Goal: Task Accomplishment & Management: Manage account settings

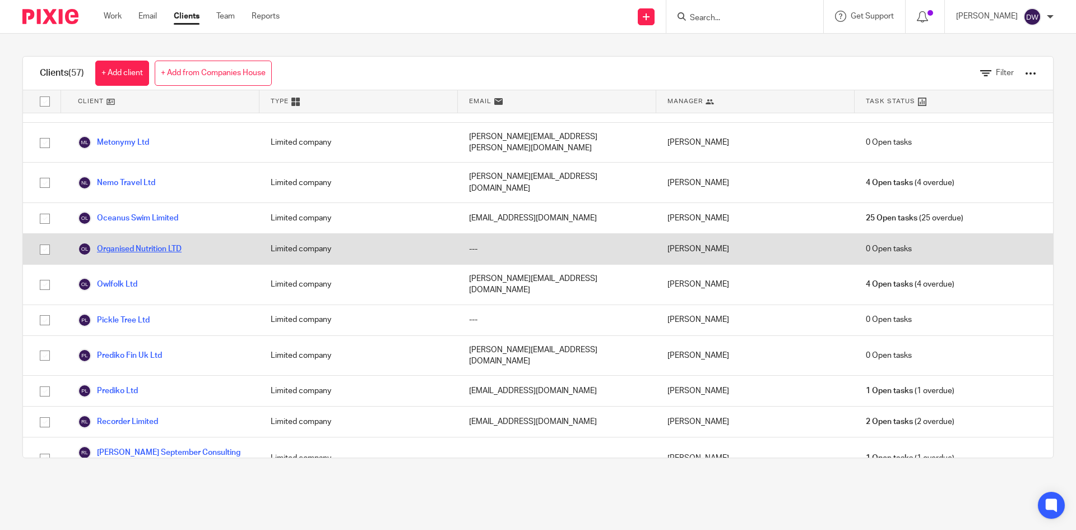
scroll to position [1412, 0]
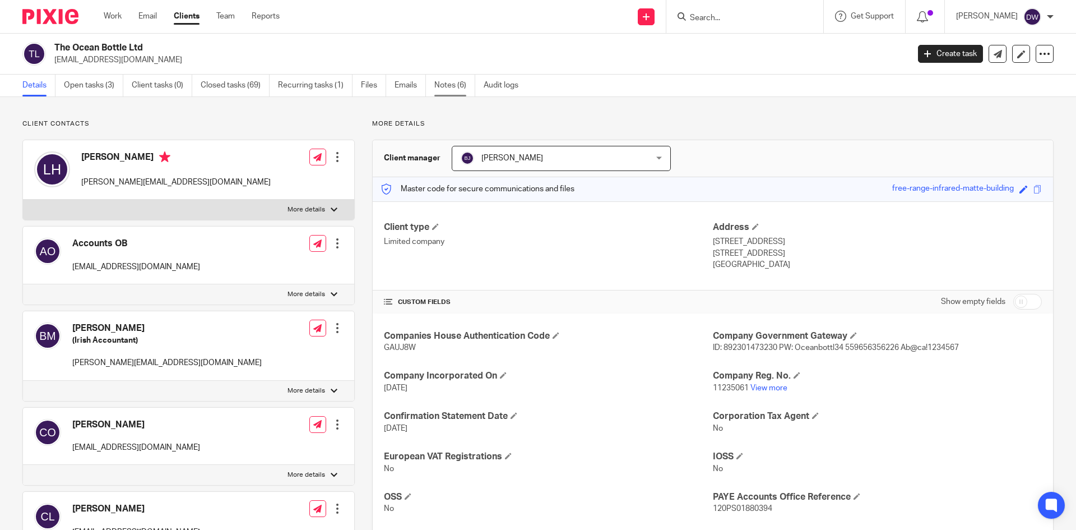
click at [452, 90] on link "Notes (6)" at bounding box center [454, 86] width 41 height 22
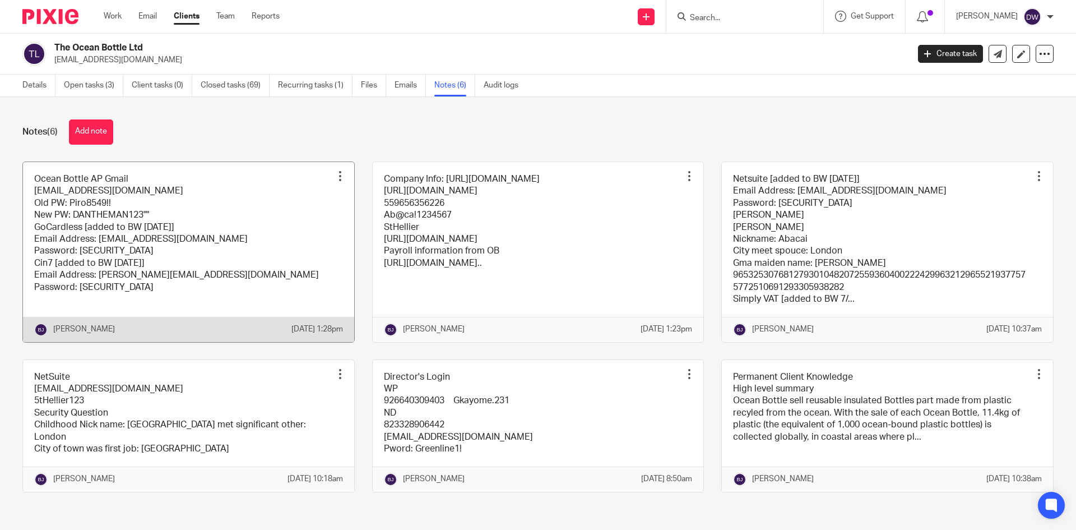
click at [330, 194] on link at bounding box center [188, 252] width 331 height 180
